Goal: Information Seeking & Learning: Check status

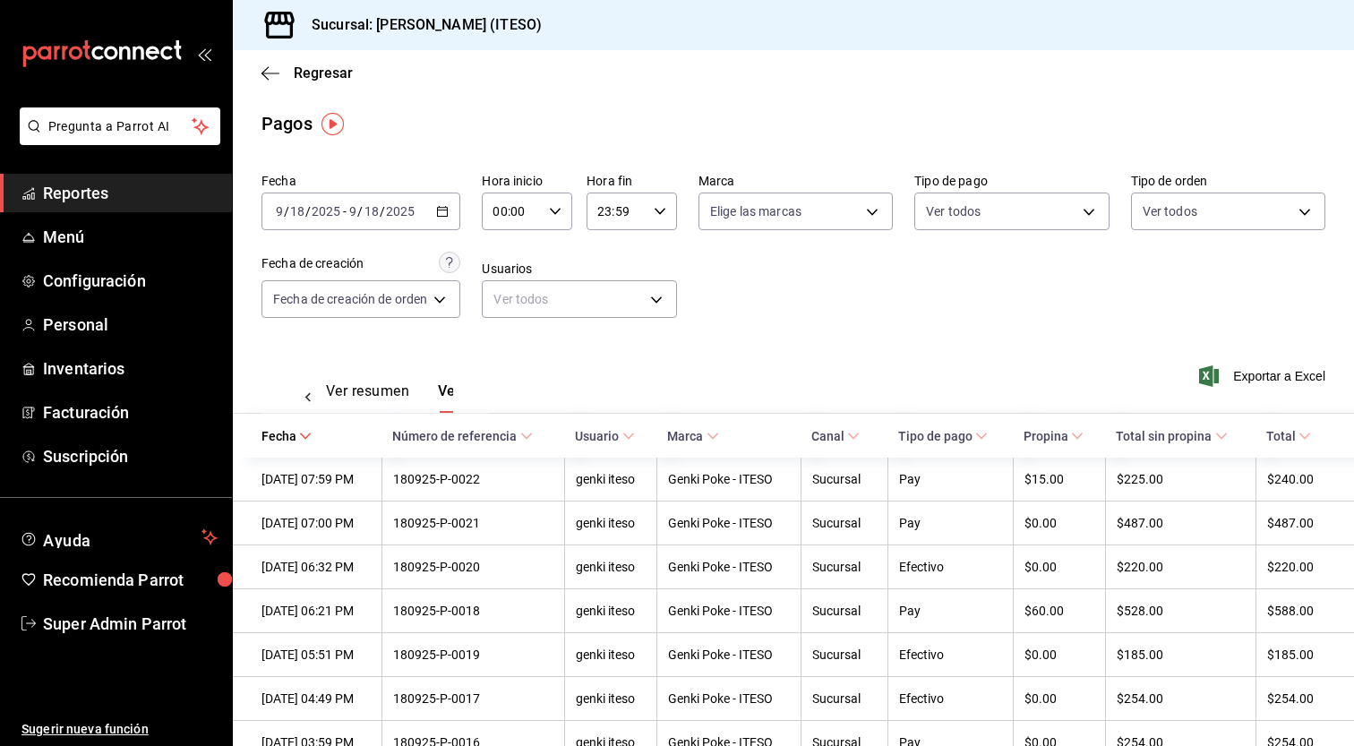
scroll to position [0, 53]
drag, startPoint x: 746, startPoint y: 361, endPoint x: 518, endPoint y: 293, distance: 238.3
click at [746, 361] on div "Ver resumen Ver pagos Exportar a Excel" at bounding box center [793, 386] width 1121 height 95
click at [106, 208] on link "Reportes" at bounding box center [116, 193] width 232 height 39
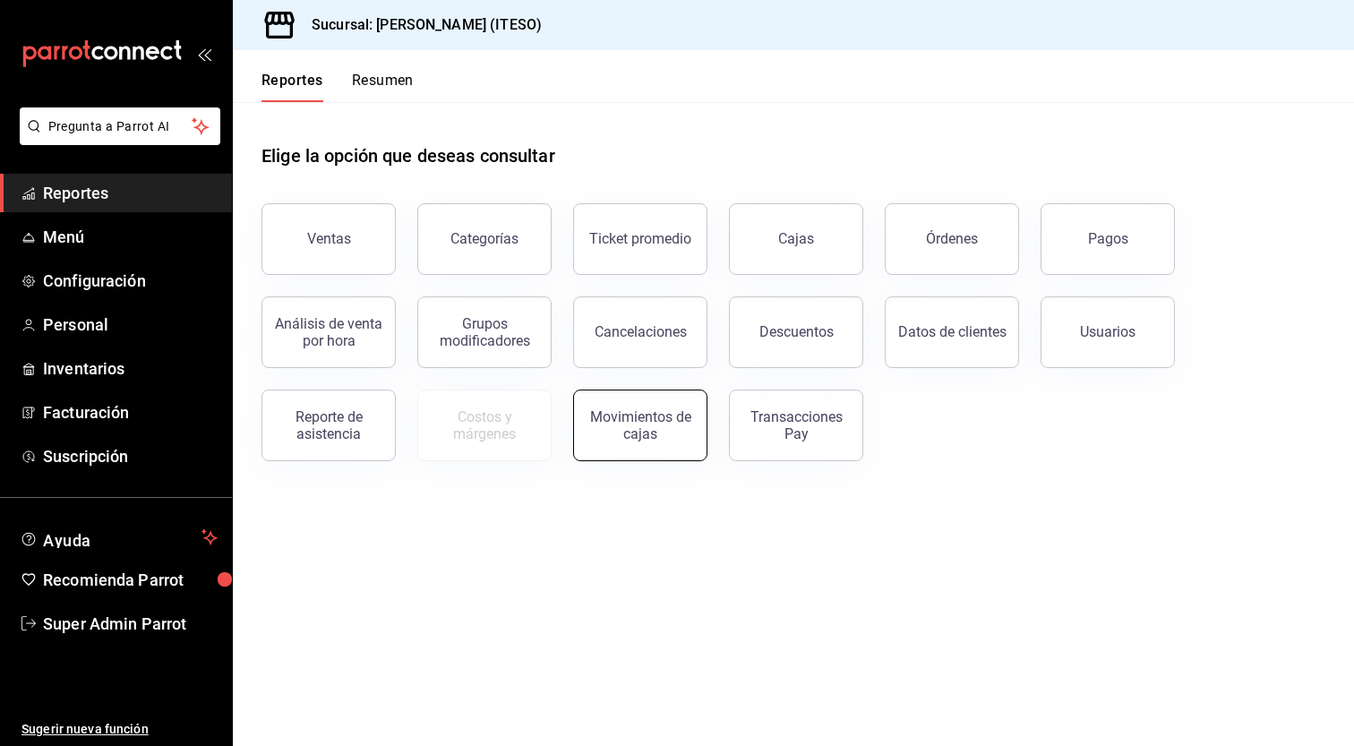
click at [597, 436] on div "Movimientos de cajas" at bounding box center [640, 425] width 111 height 34
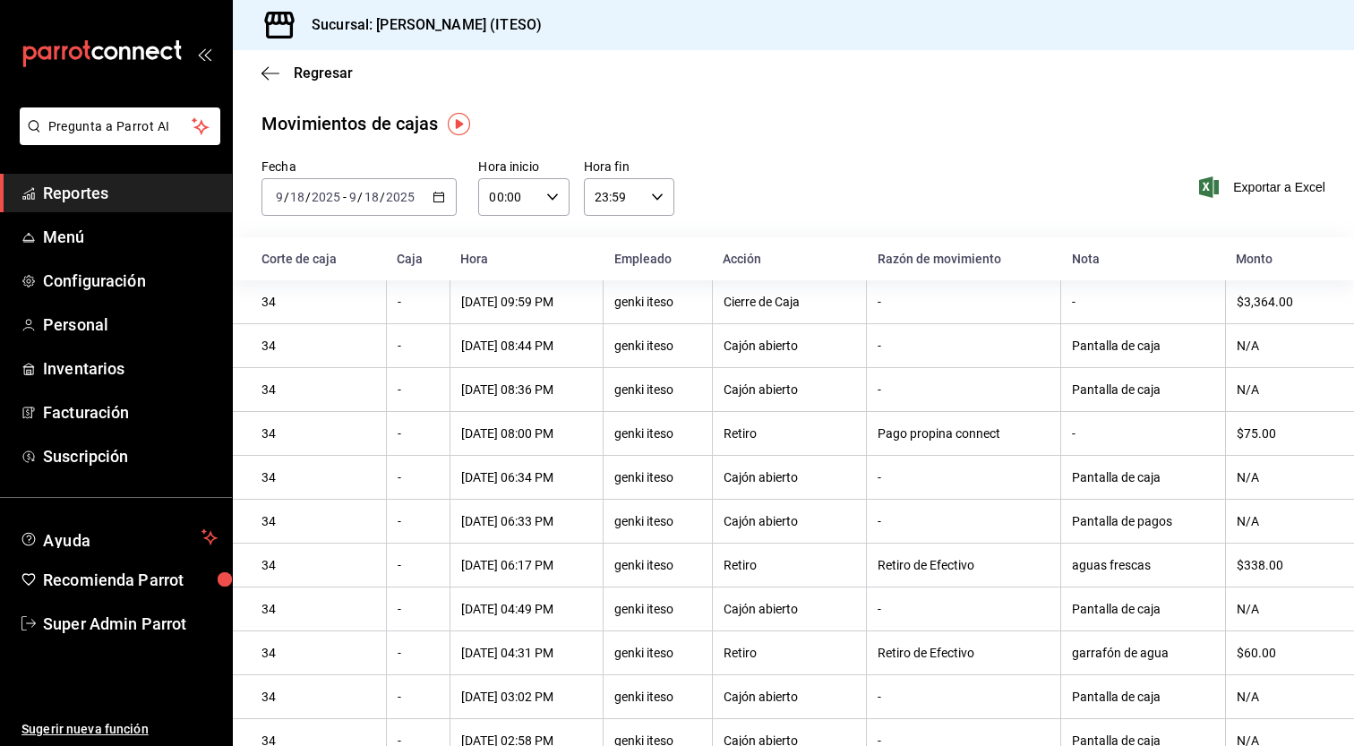
click at [104, 187] on span "Reportes" at bounding box center [130, 193] width 175 height 24
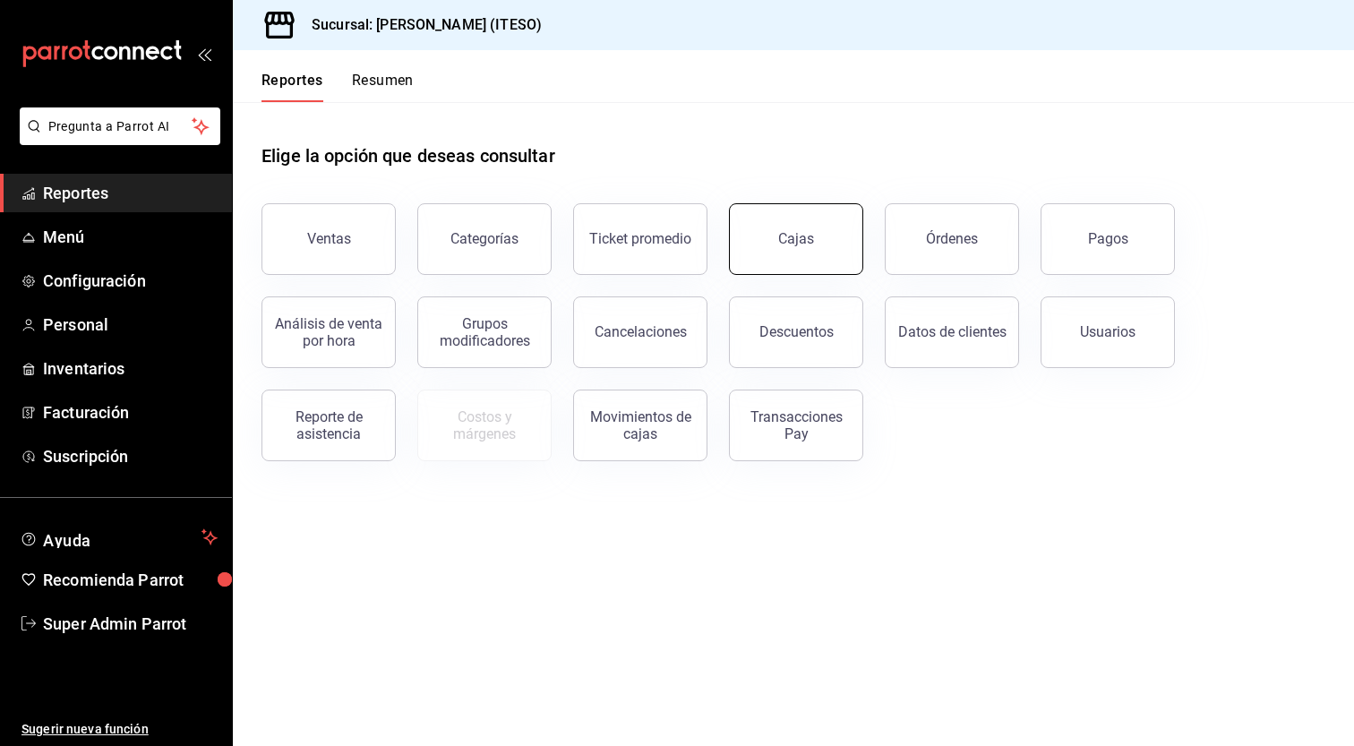
click at [854, 255] on link "Cajas" at bounding box center [796, 239] width 134 height 72
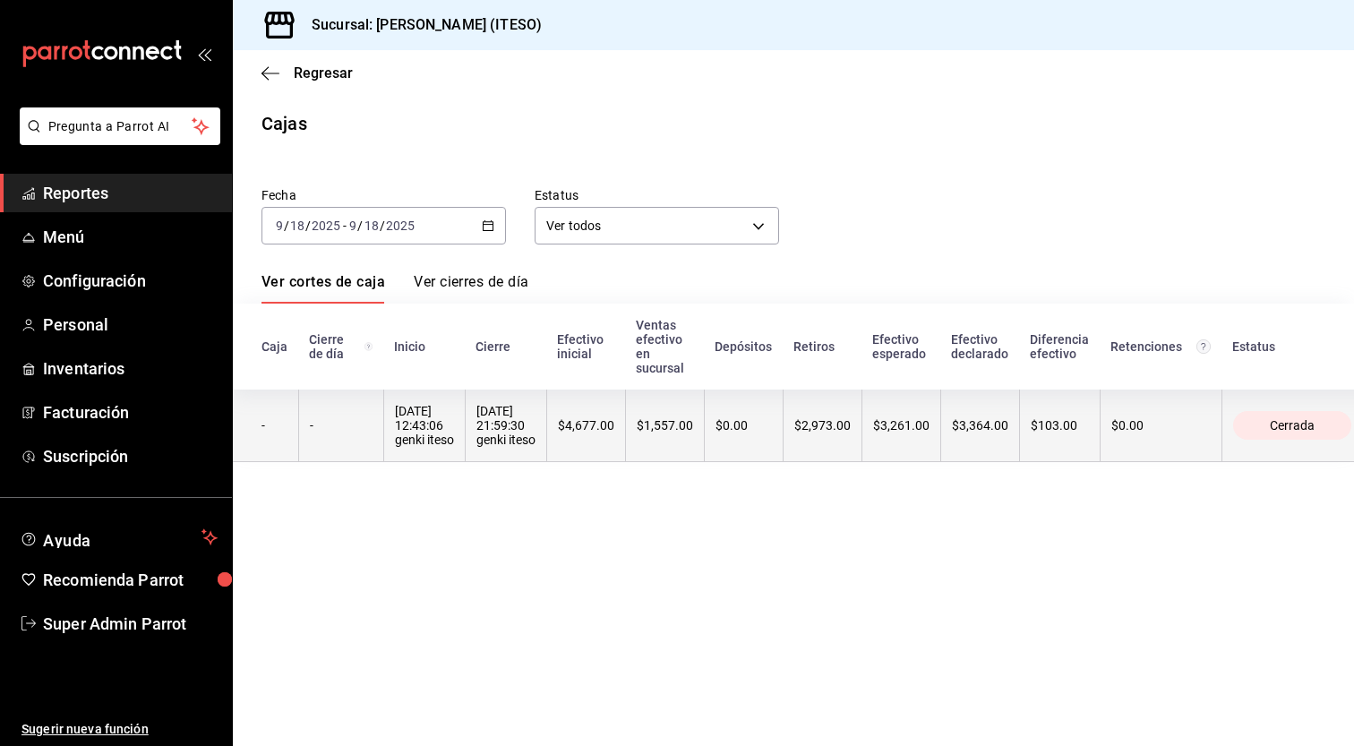
click at [999, 432] on div "$3,364.00" at bounding box center [980, 425] width 56 height 14
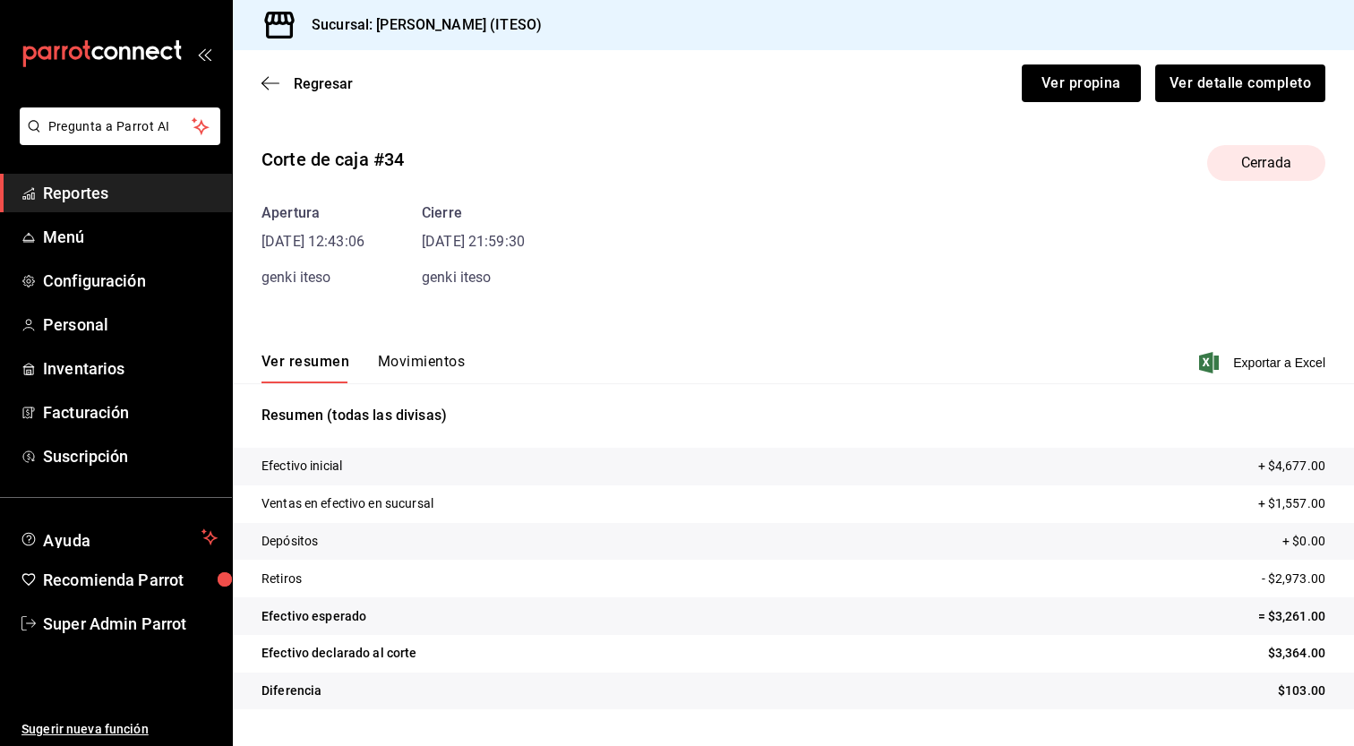
click at [467, 367] on div "Ver resumen Movimientos Exportar a Excel" at bounding box center [793, 357] width 1121 height 52
click at [449, 363] on button "Movimientos" at bounding box center [421, 368] width 87 height 30
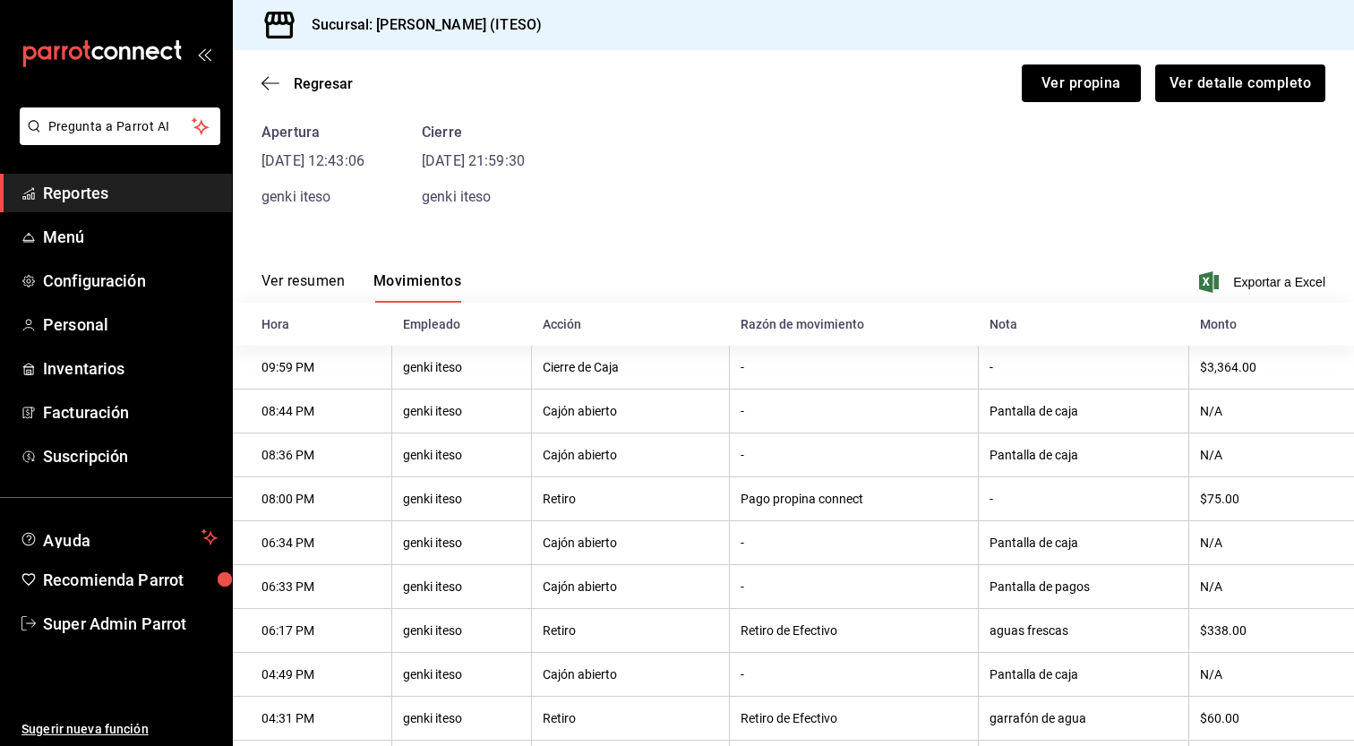
scroll to position [102, 0]
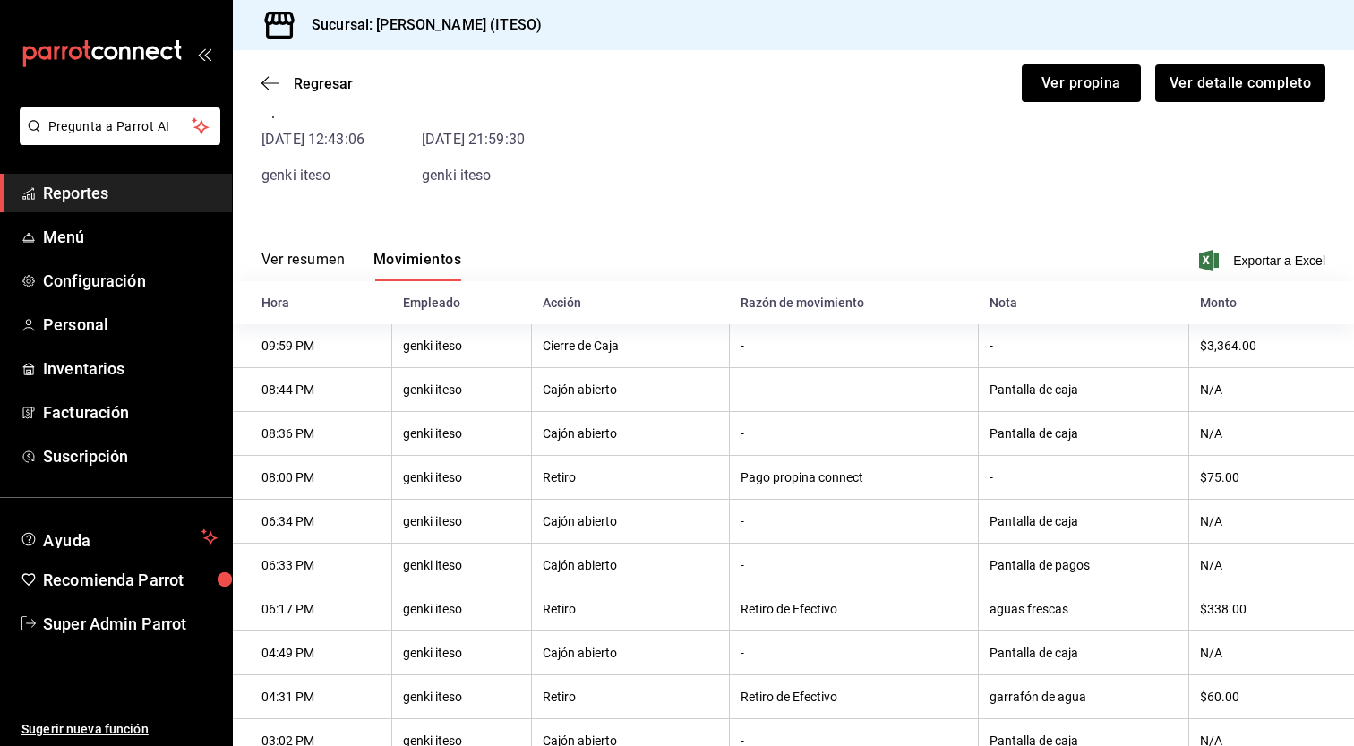
click at [1025, 568] on th "Pantalla de pagos" at bounding box center [1084, 566] width 210 height 44
click at [1223, 607] on th "$338.00" at bounding box center [1271, 609] width 165 height 44
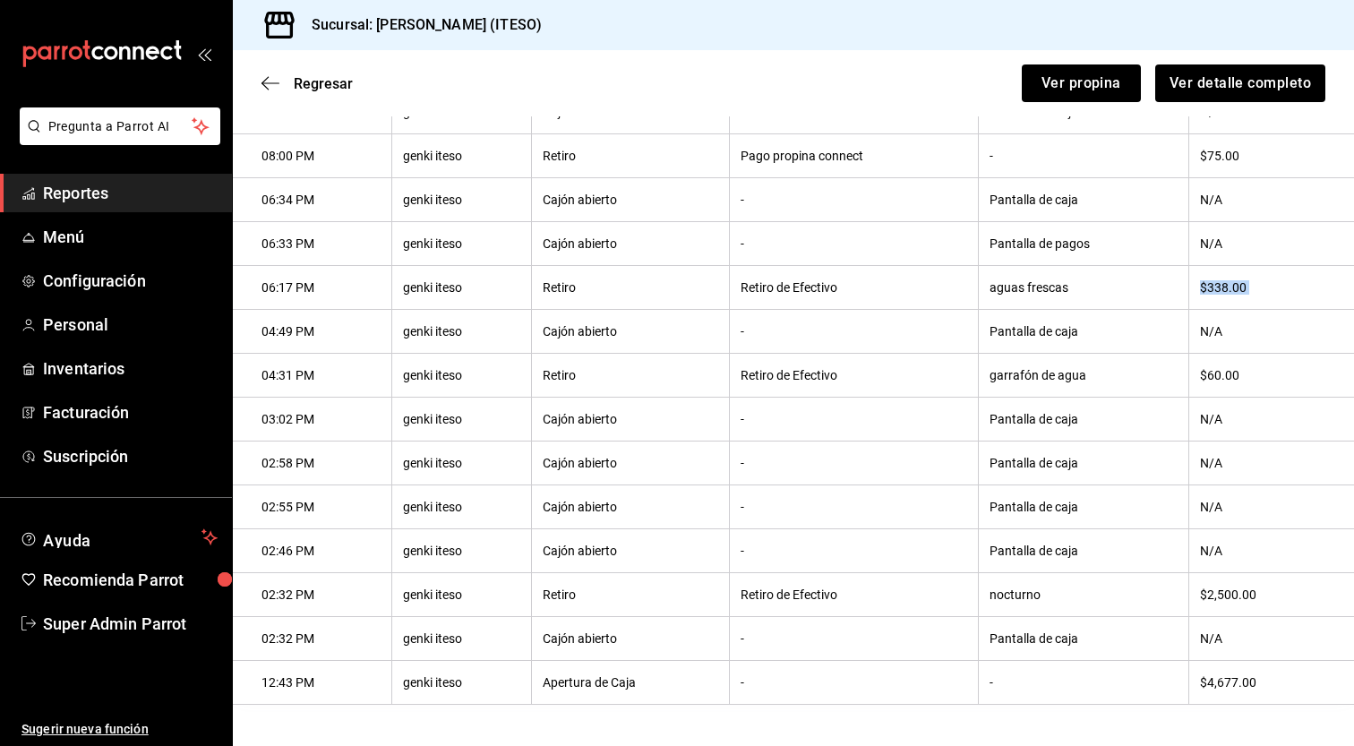
scroll to position [432, 0]
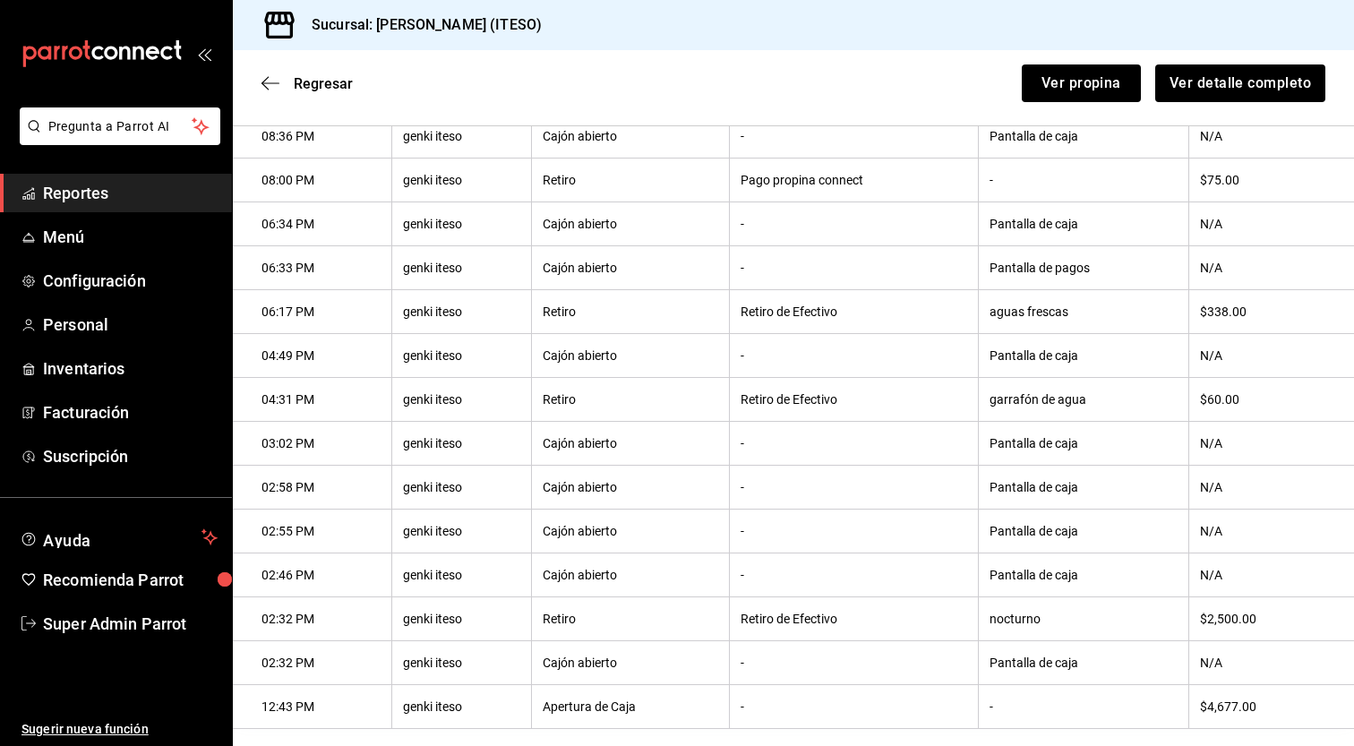
click at [1025, 626] on th "nocturno" at bounding box center [1084, 619] width 210 height 44
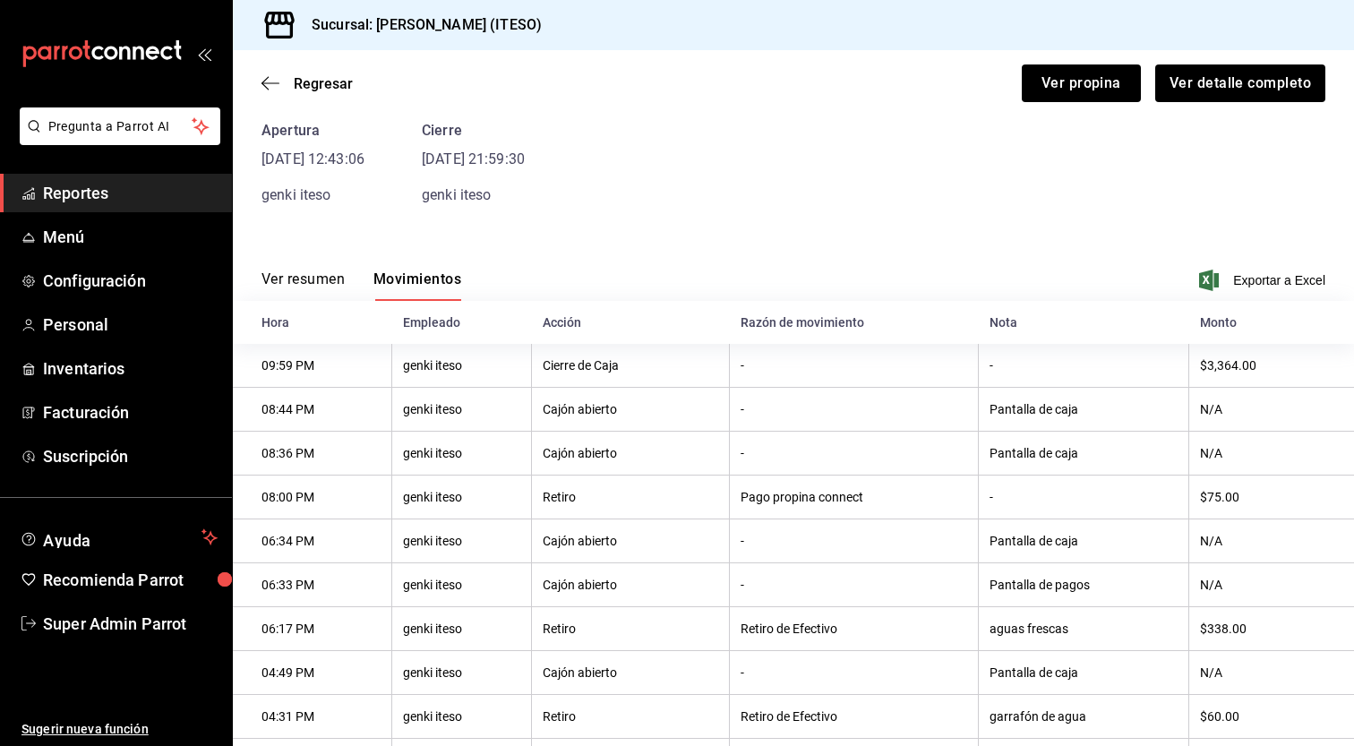
scroll to position [0, 0]
